Goal: Information Seeking & Learning: Learn about a topic

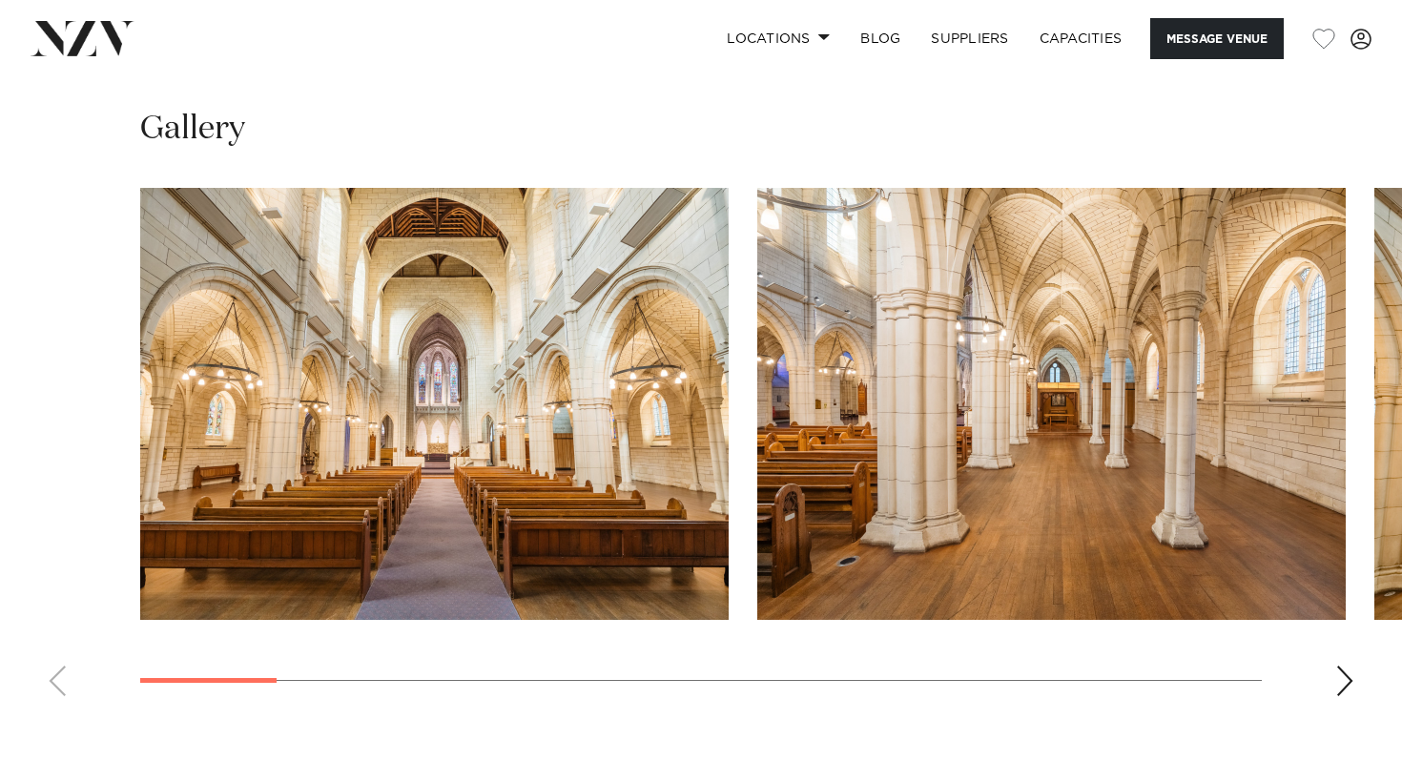
scroll to position [1651, 0]
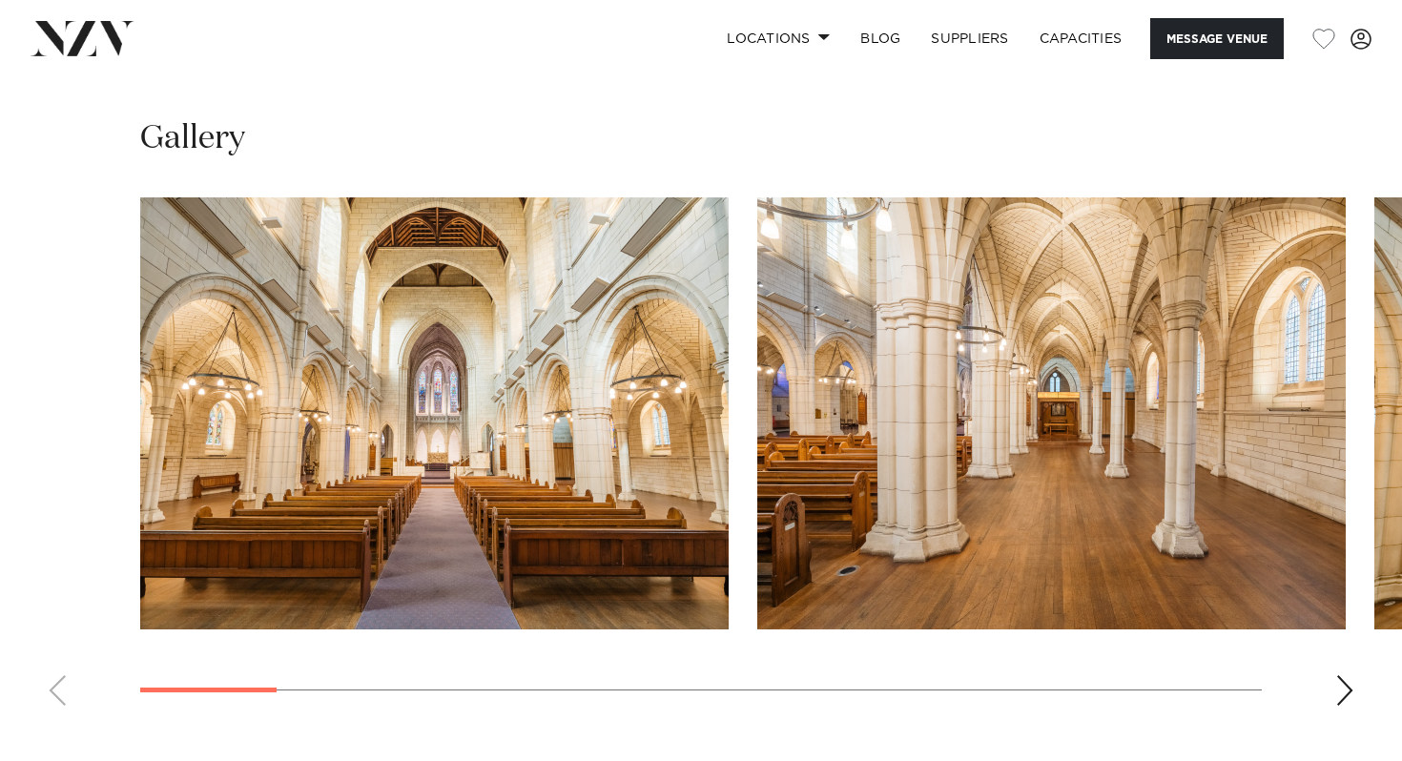
click at [1347, 675] on div "Next slide" at bounding box center [1345, 690] width 19 height 31
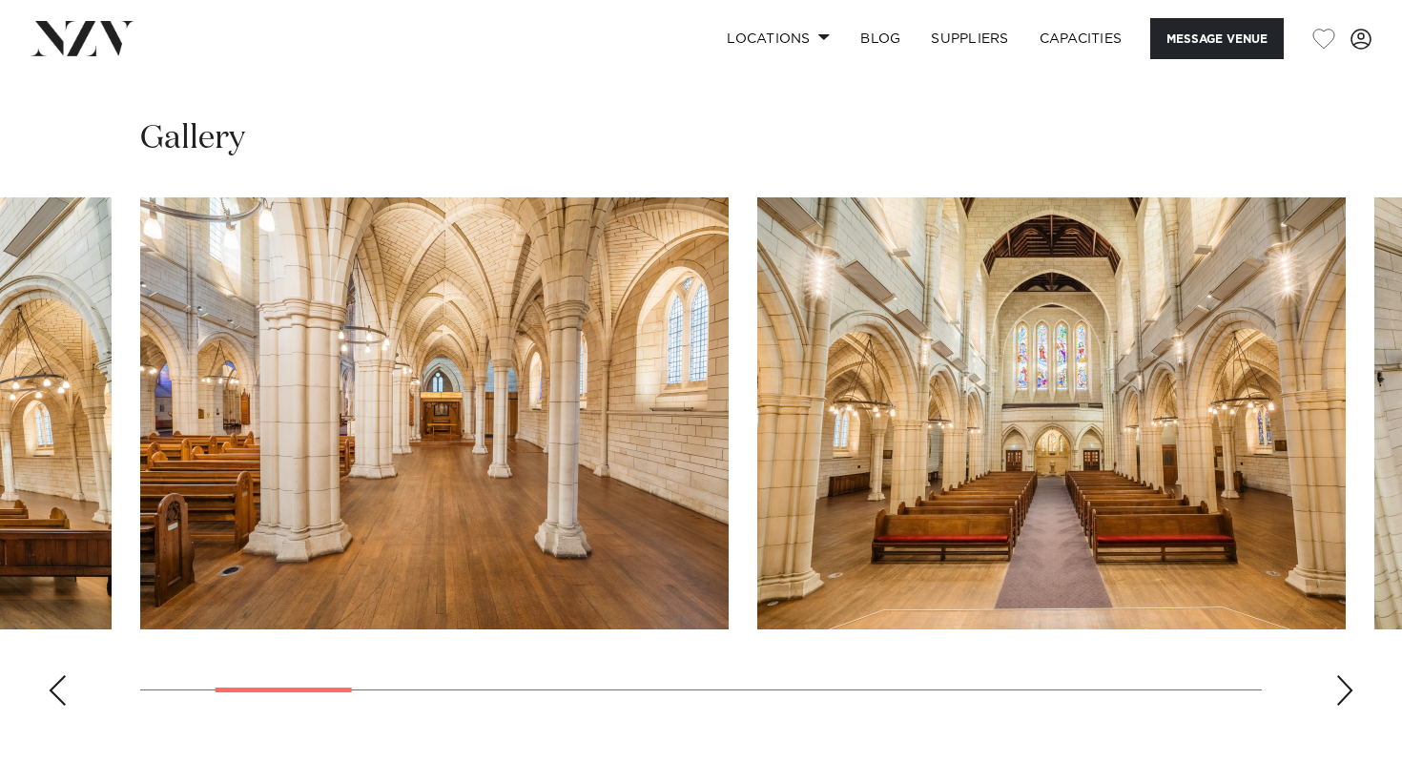
click at [1347, 675] on div "Next slide" at bounding box center [1345, 690] width 19 height 31
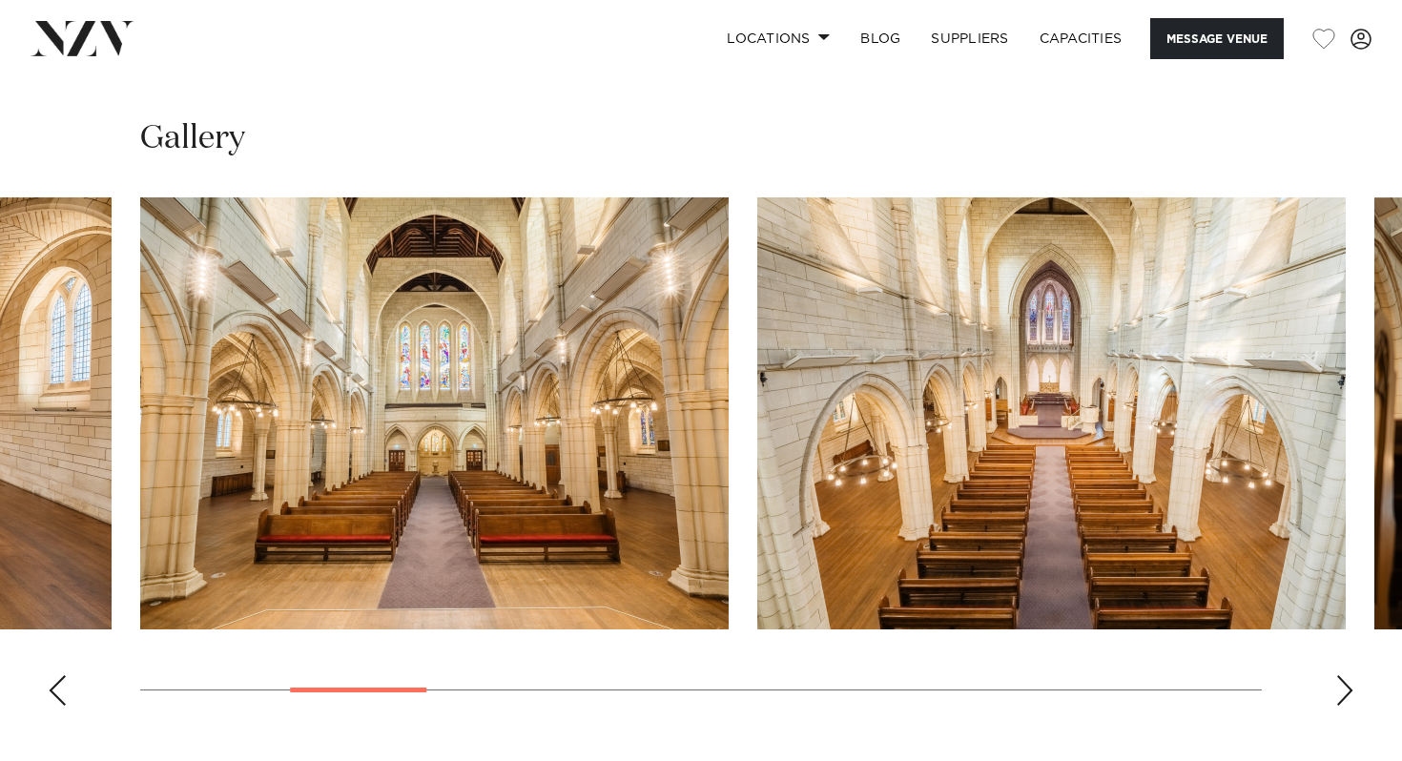
click at [1347, 675] on div "Next slide" at bounding box center [1345, 690] width 19 height 31
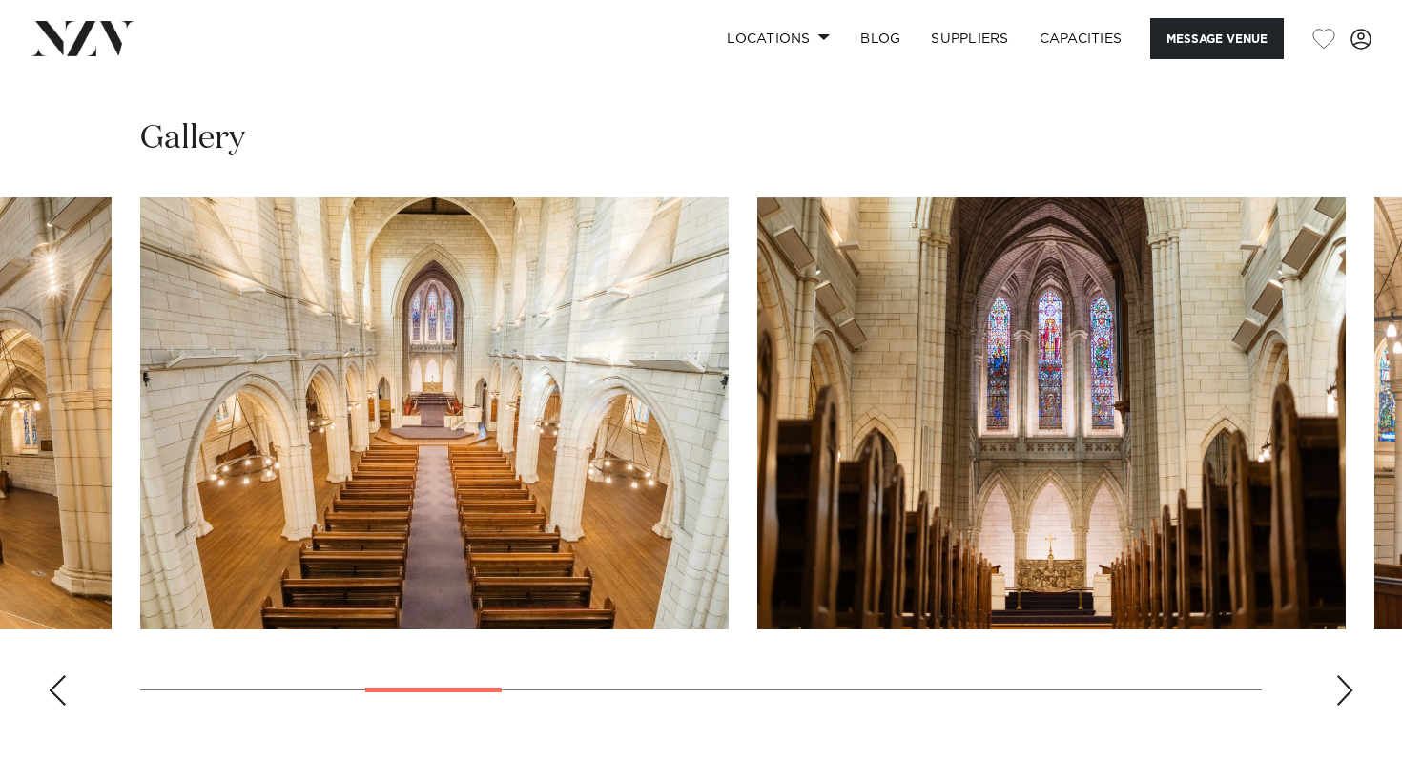
click at [1347, 675] on div "Next slide" at bounding box center [1345, 690] width 19 height 31
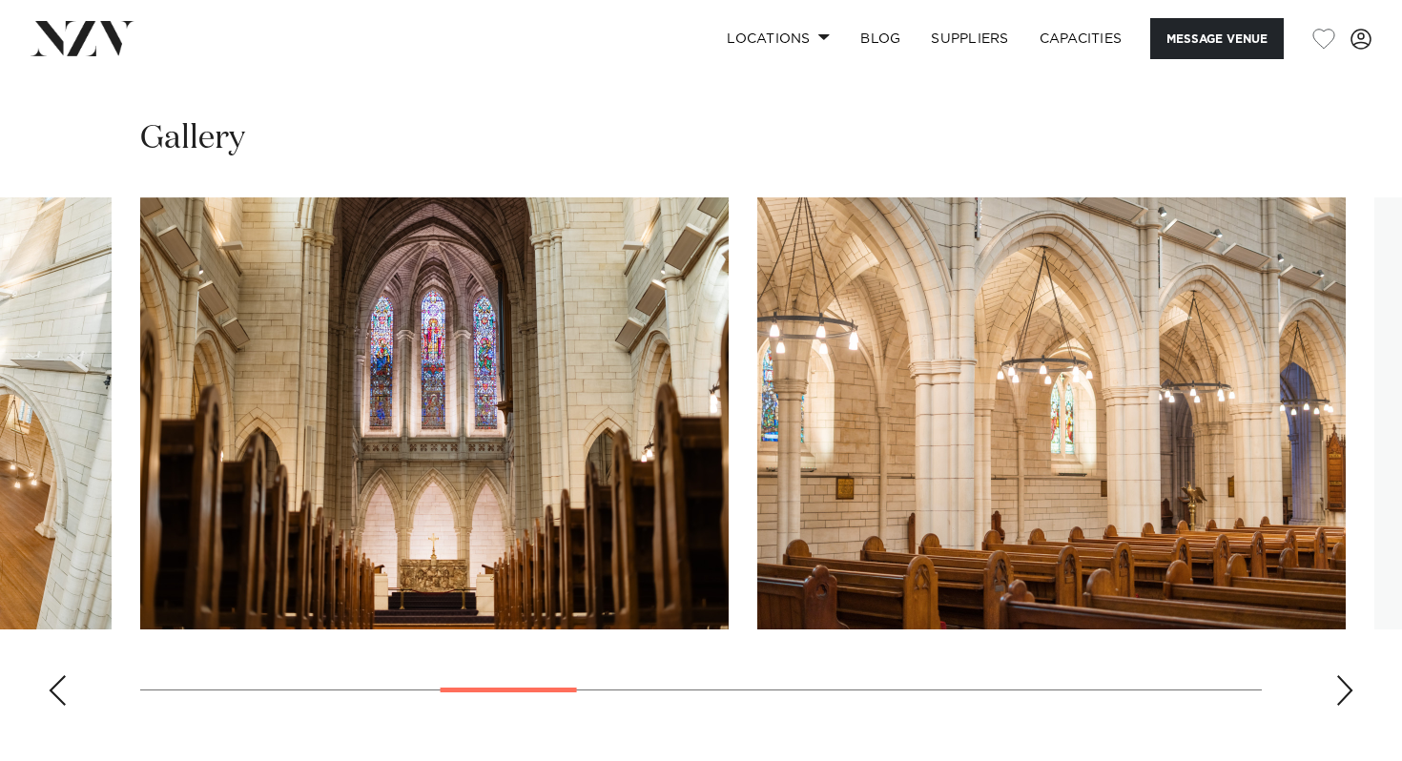
click at [1347, 675] on div "Next slide" at bounding box center [1345, 690] width 19 height 31
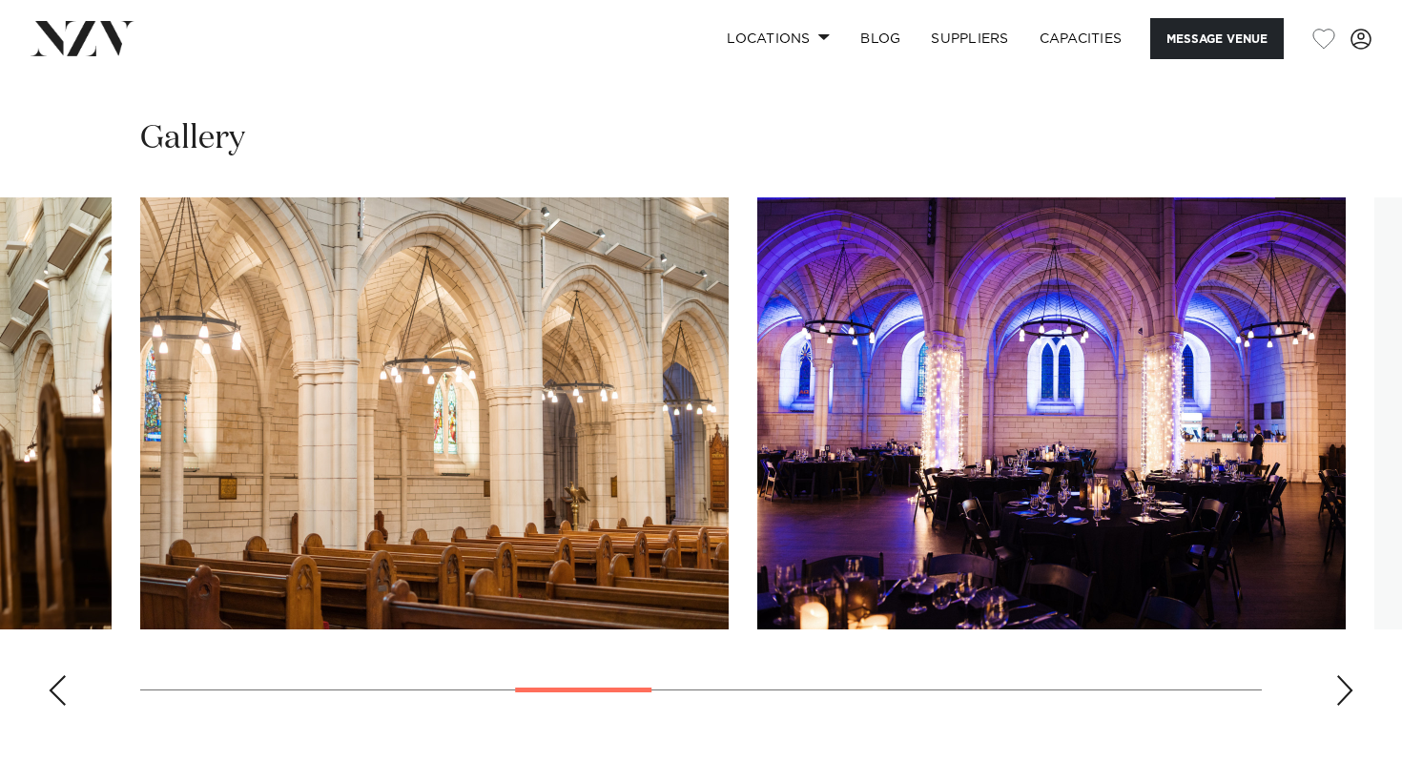
click at [1347, 675] on div "Next slide" at bounding box center [1345, 690] width 19 height 31
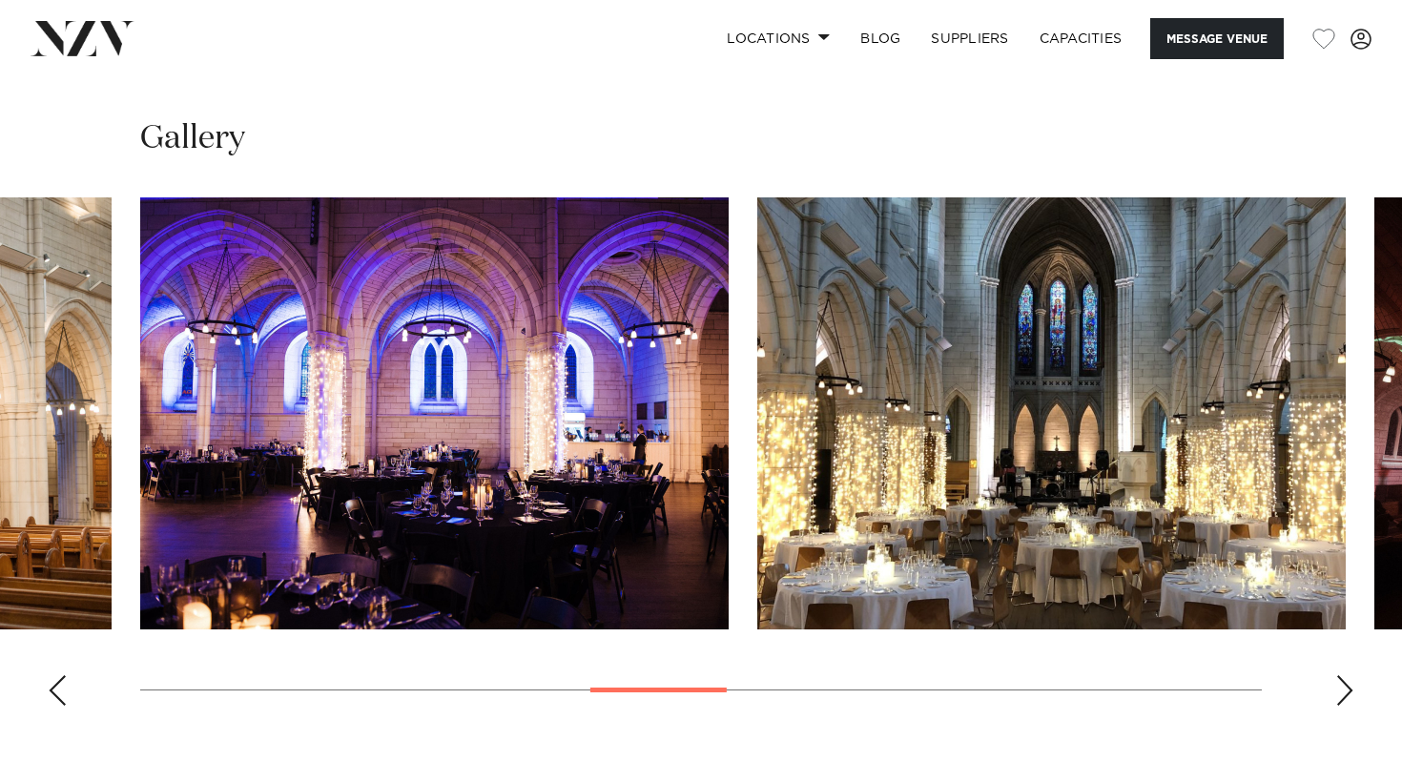
click at [1348, 675] on div "Next slide" at bounding box center [1345, 690] width 19 height 31
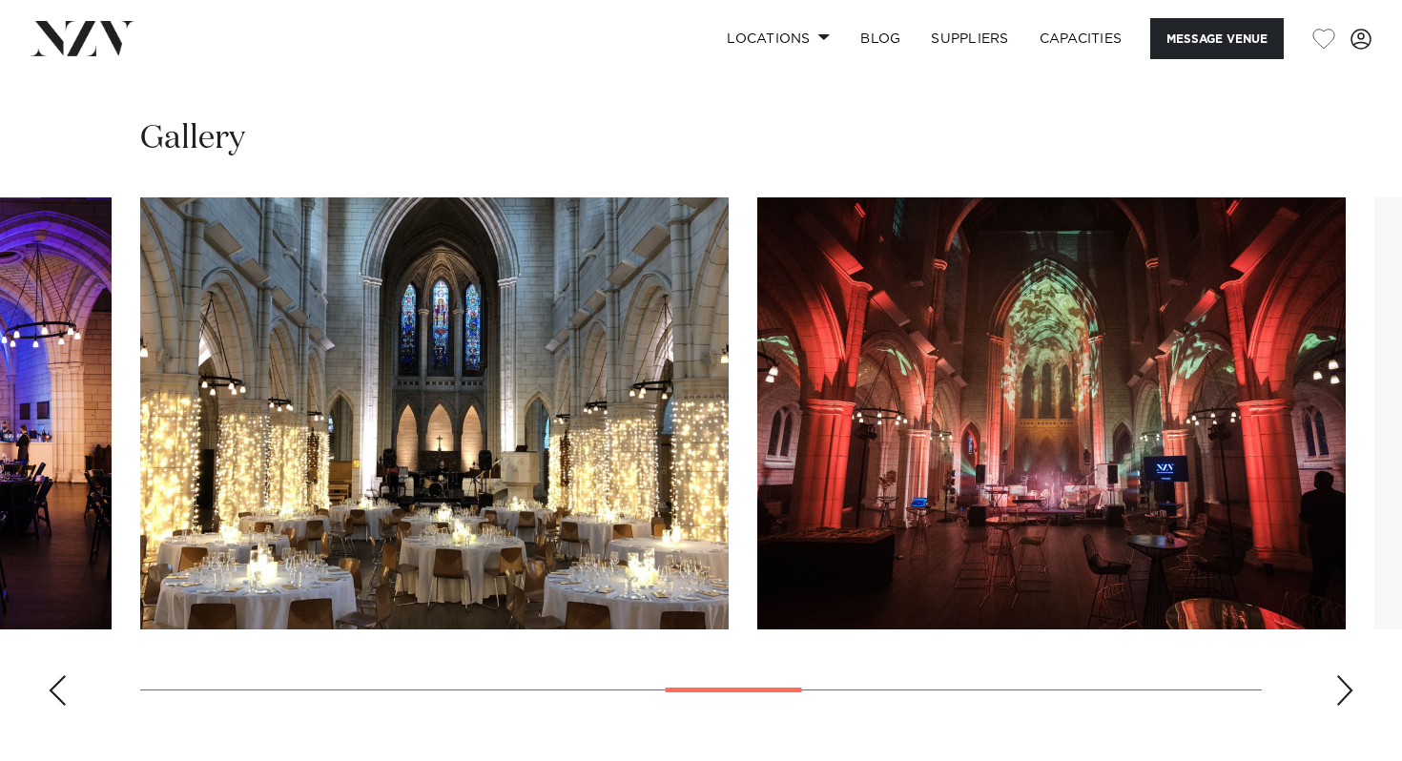
click at [1348, 675] on div "Next slide" at bounding box center [1345, 690] width 19 height 31
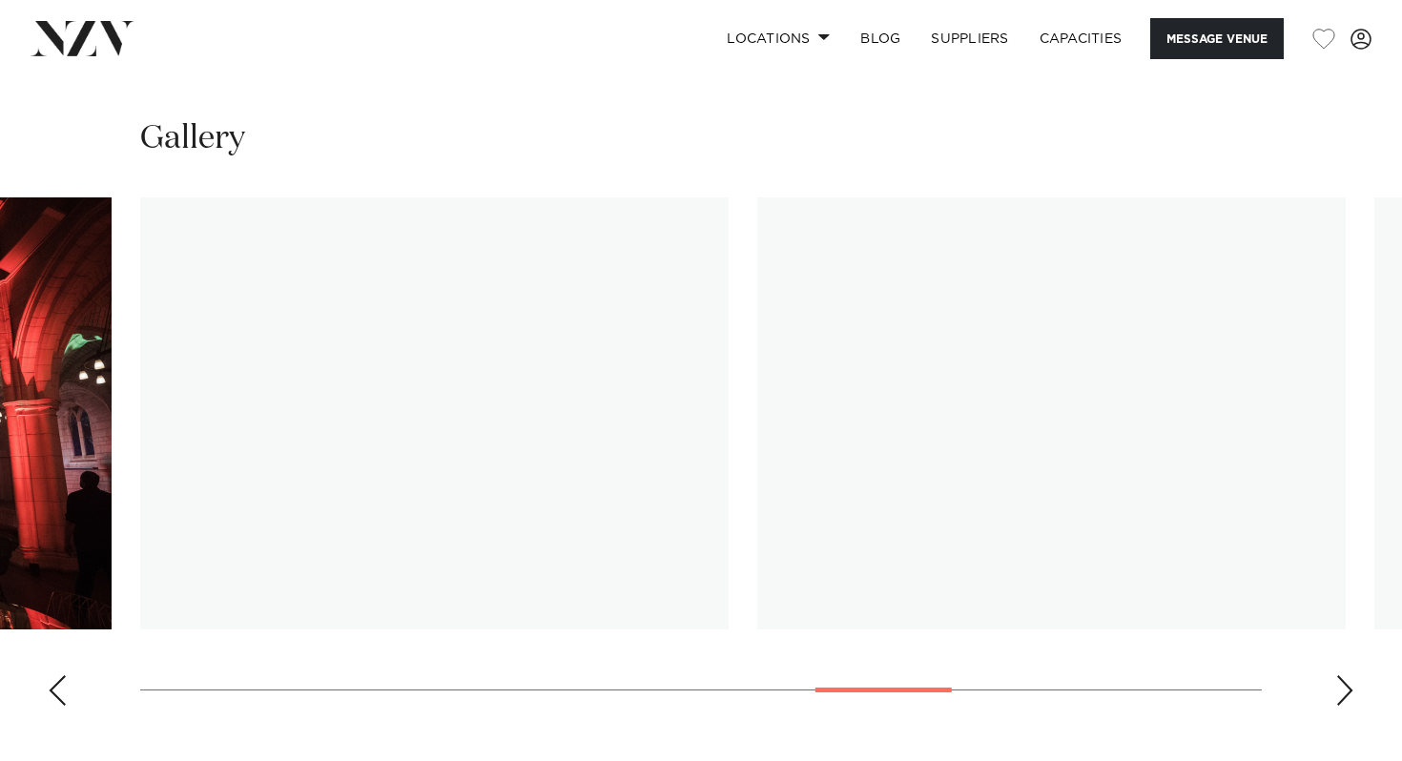
click at [1348, 675] on div "Next slide" at bounding box center [1345, 690] width 19 height 31
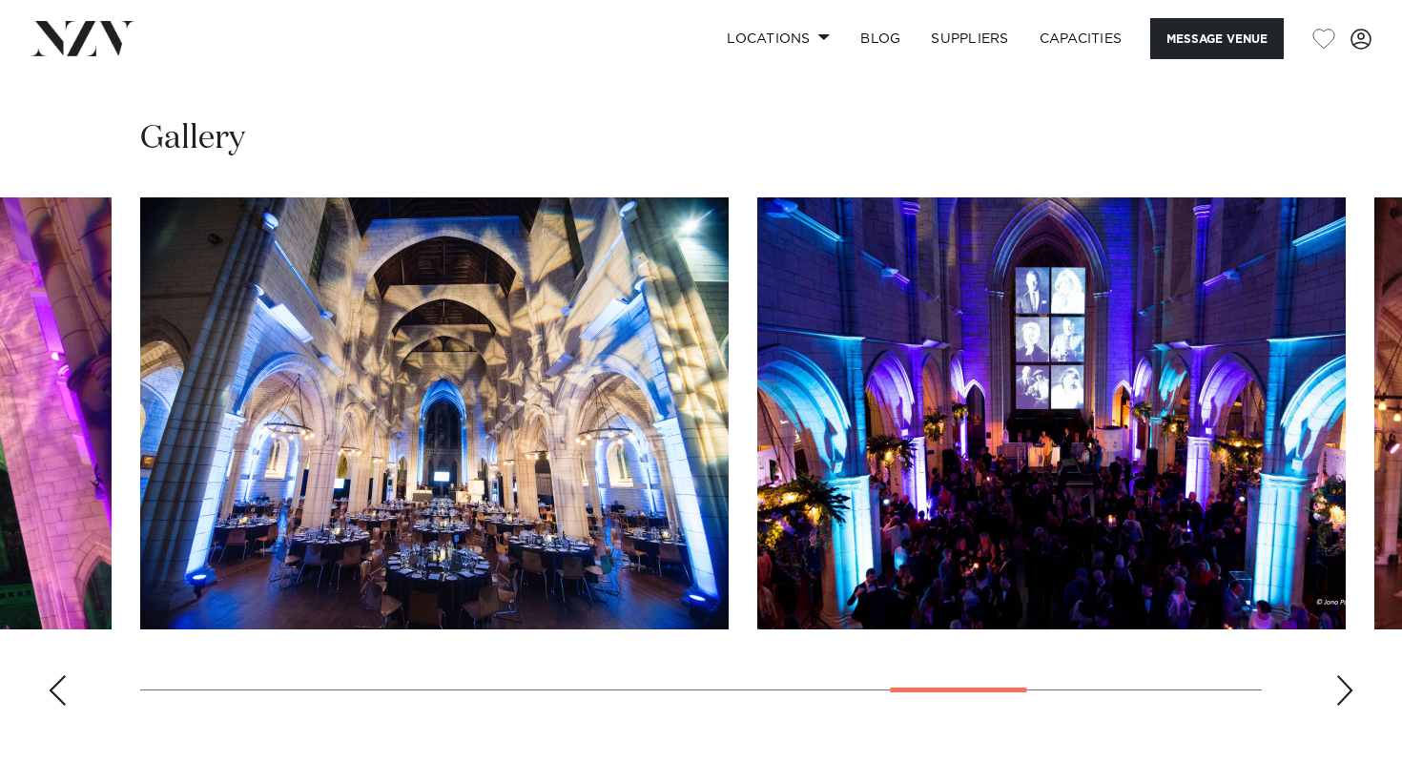
click at [1348, 675] on div "Next slide" at bounding box center [1345, 690] width 19 height 31
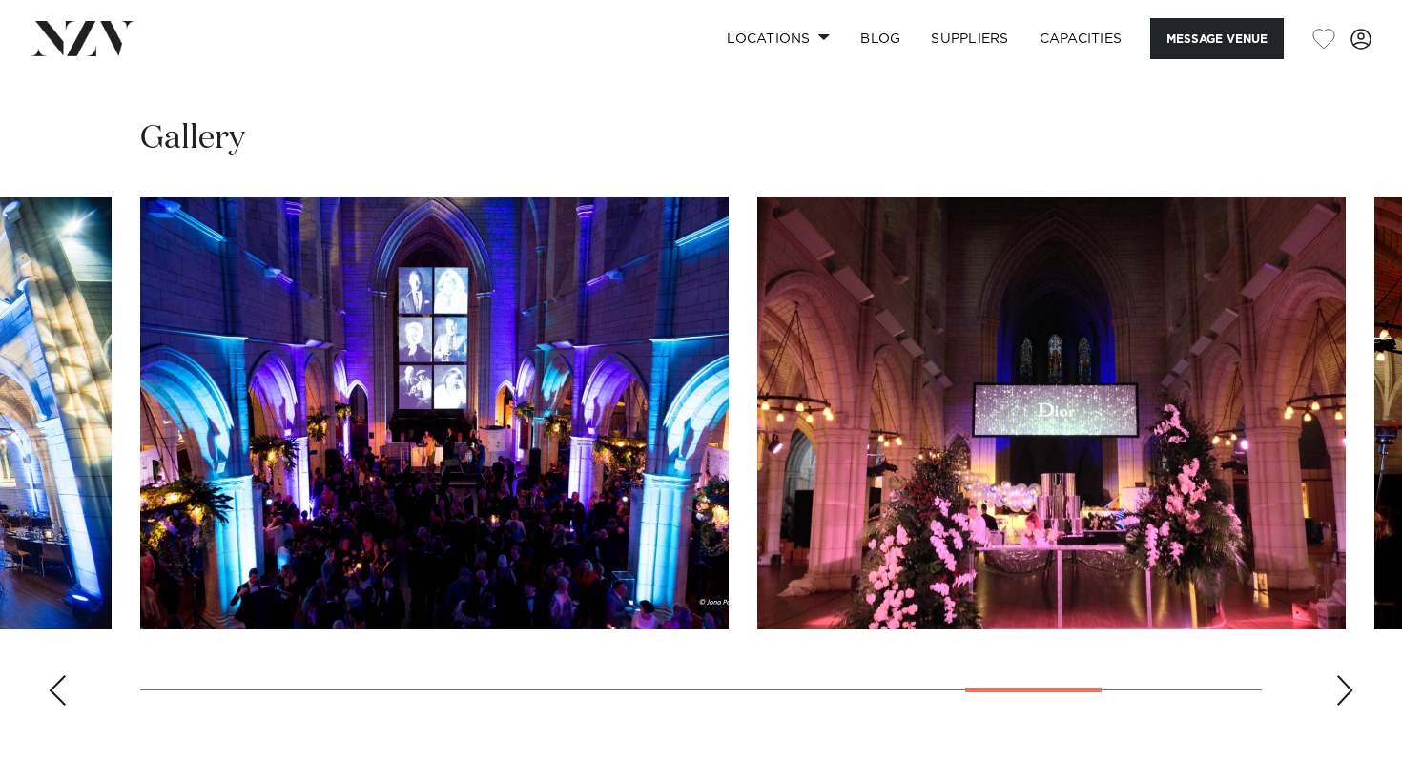
click at [1348, 675] on div "Next slide" at bounding box center [1345, 690] width 19 height 31
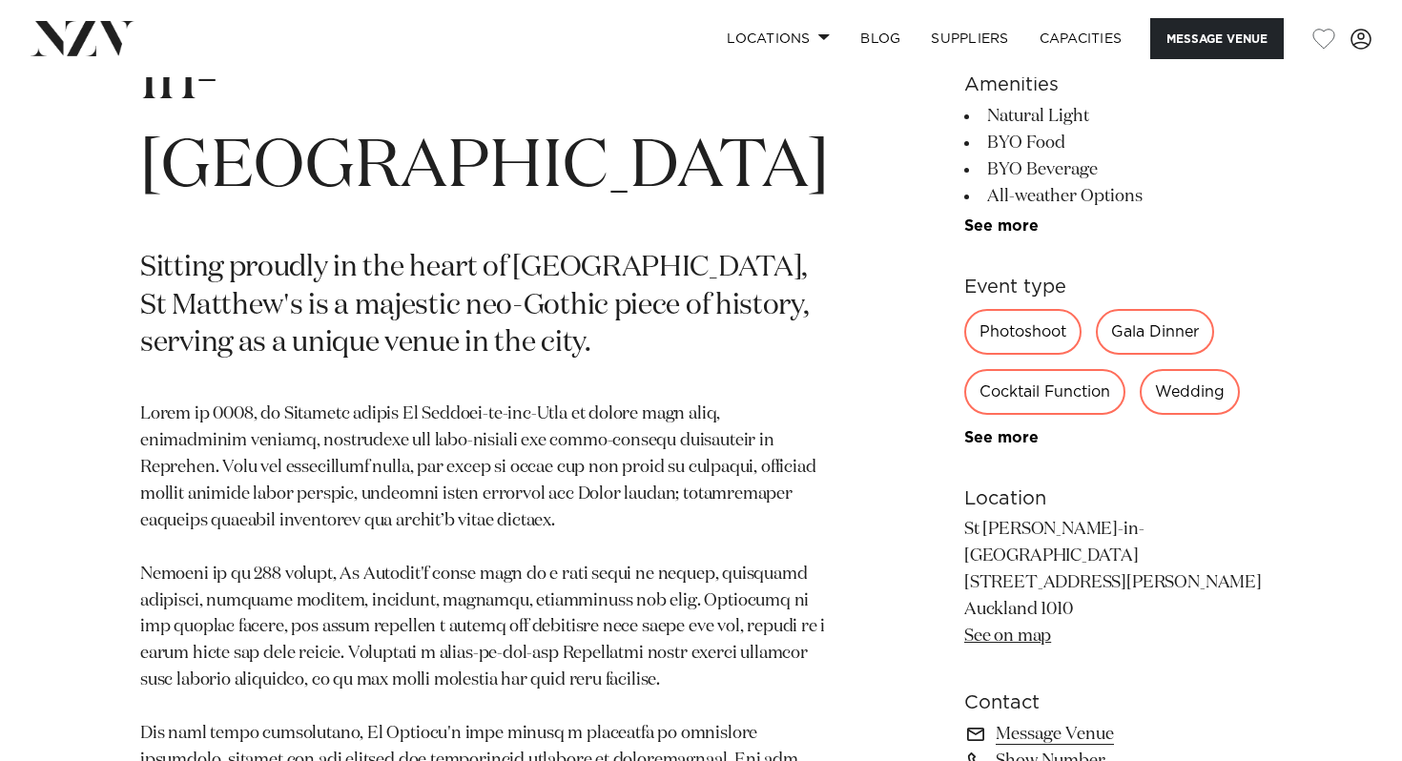
scroll to position [904, 0]
